Goal: Find contact information: Find contact information

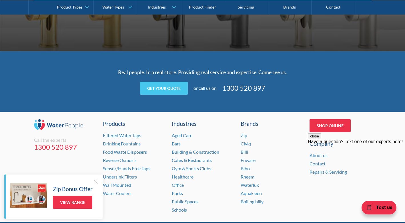
scroll to position [1178, 0]
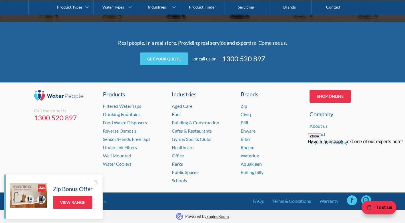
click at [369, 198] on div "Text us" at bounding box center [382, 209] width 46 height 29
click at [365, 199] on div "Text us" at bounding box center [382, 209] width 46 height 29
click at [95, 181] on div at bounding box center [95, 182] width 6 height 6
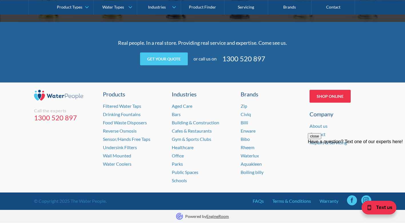
click at [365, 200] on div "Text us" at bounding box center [382, 209] width 46 height 29
click at [331, 7] on link "Contact" at bounding box center [332, 7] width 43 height 14
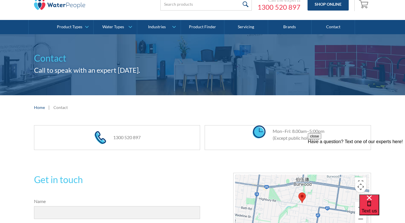
scroll to position [19, 0]
